Goal: Transaction & Acquisition: Subscribe to service/newsletter

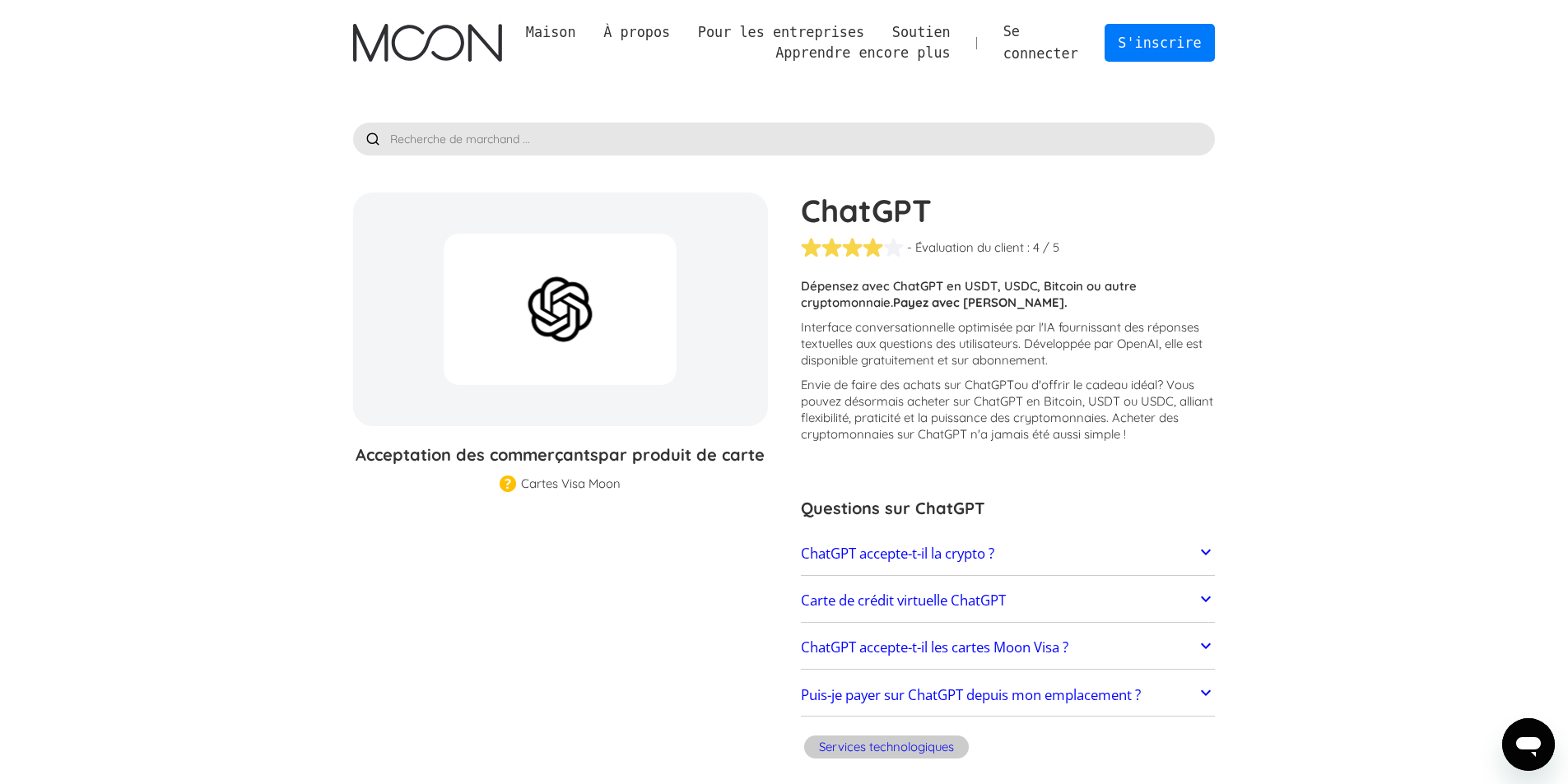
click at [519, 324] on div at bounding box center [560, 309] width 233 height 152
click at [466, 40] on img "maison" at bounding box center [427, 42] width 149 height 37
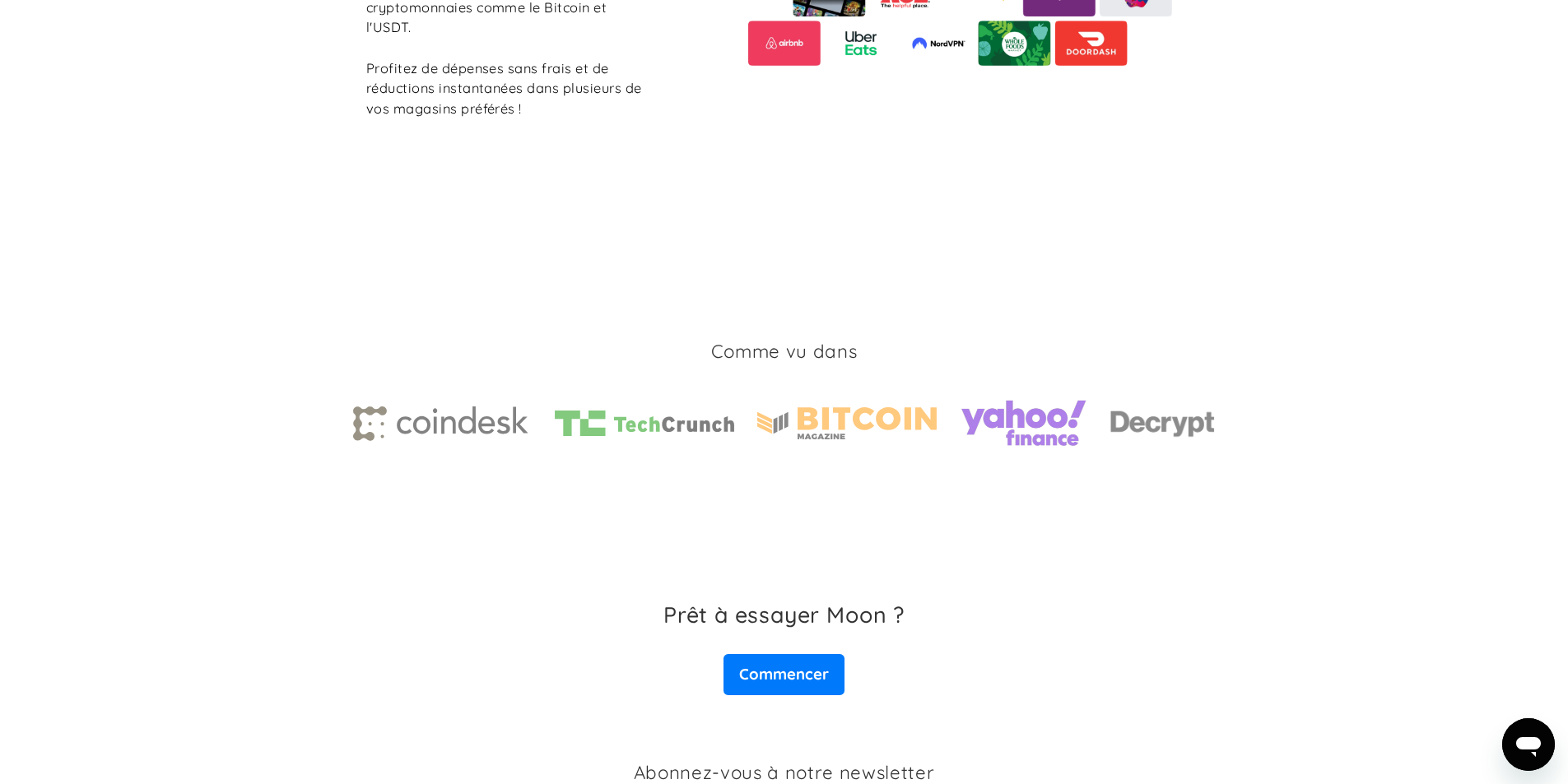
scroll to position [2349, 0]
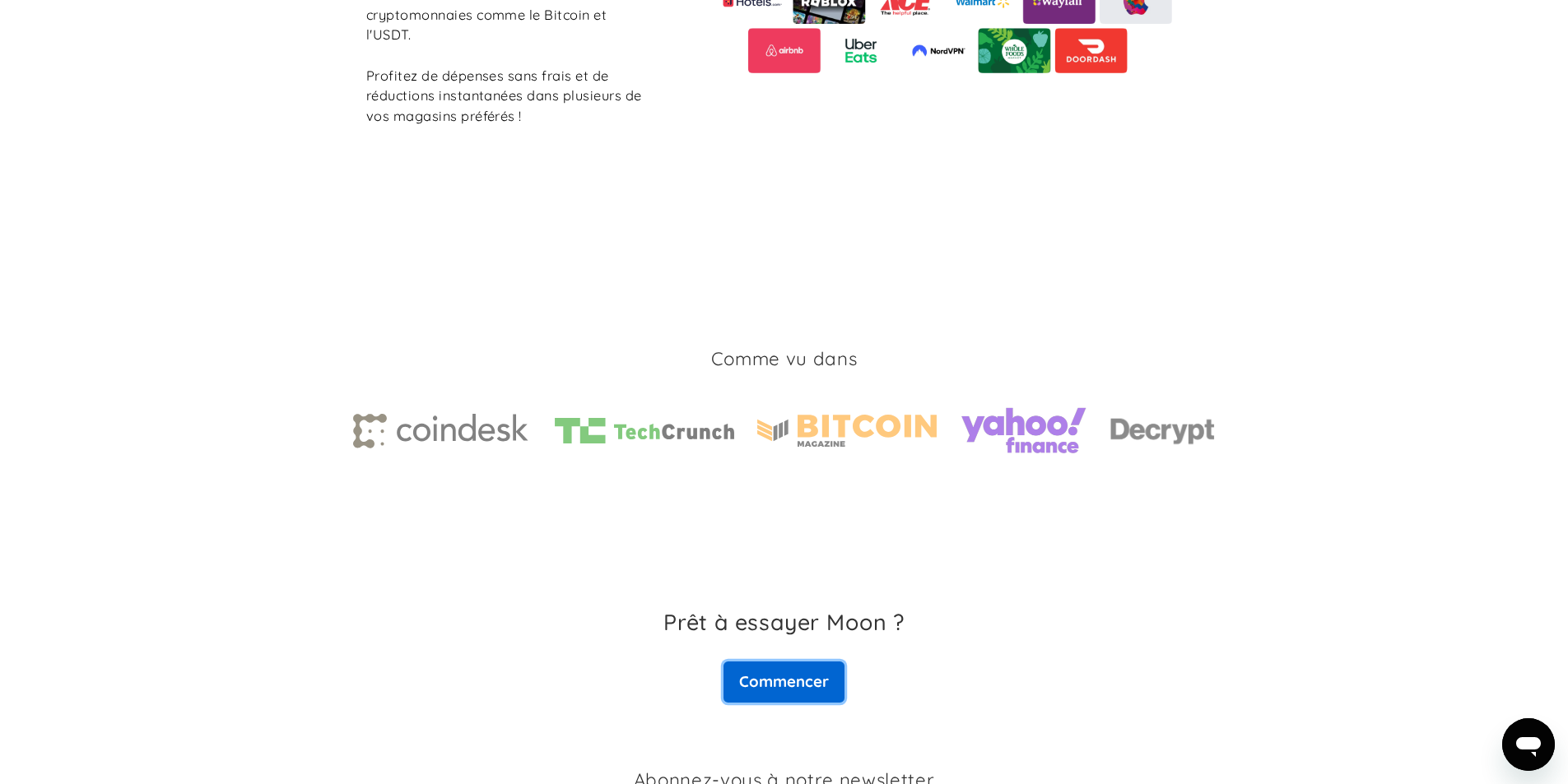
click at [813, 662] on link "Commencer" at bounding box center [784, 682] width 121 height 41
